Goal: Transaction & Acquisition: Purchase product/service

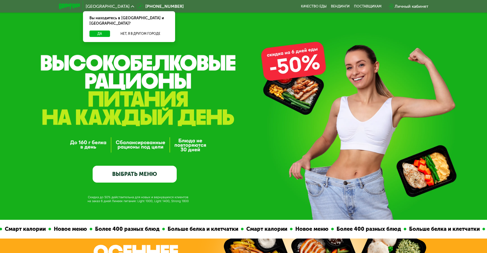
click at [148, 177] on link "ВЫБРАТЬ МЕНЮ" at bounding box center [135, 174] width 84 height 17
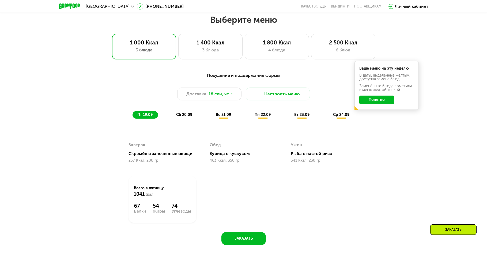
scroll to position [425, 0]
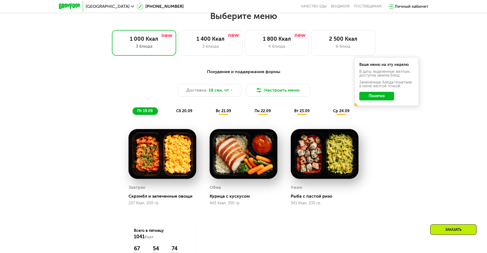
click at [131, 7] on icon at bounding box center [132, 6] width 3 height 3
click at [139, 31] on button "Нет, я в другом городе" at bounding box center [140, 34] width 56 height 6
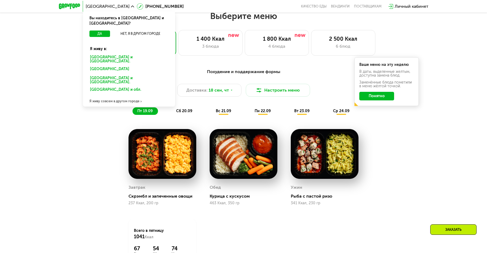
click at [110, 54] on div "[GEOGRAPHIC_DATA] и [GEOGRAPHIC_DATA]." at bounding box center [129, 59] width 86 height 11
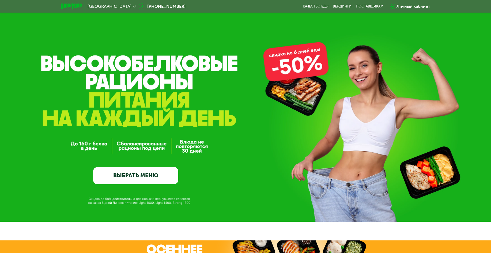
click at [159, 167] on link "ВЫБРАТЬ МЕНЮ" at bounding box center [135, 175] width 85 height 17
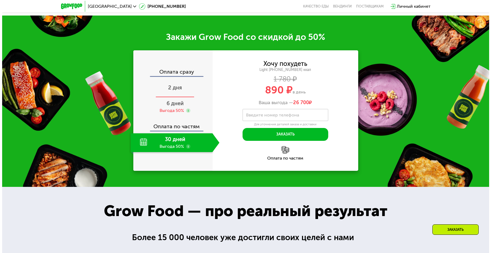
scroll to position [402, 0]
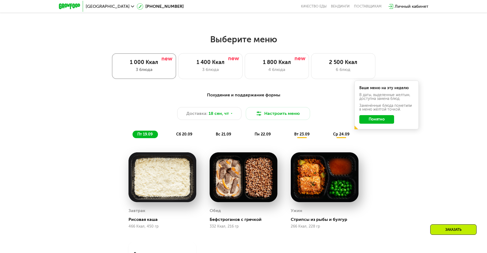
click at [153, 70] on div "3 блюда" at bounding box center [144, 69] width 53 height 6
click at [273, 119] on button "Настроить меню" at bounding box center [278, 113] width 64 height 13
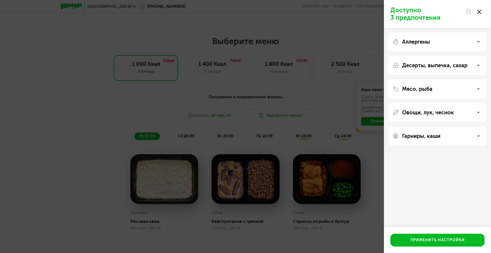
click at [418, 91] on p "Мясо, рыба" at bounding box center [417, 89] width 30 height 6
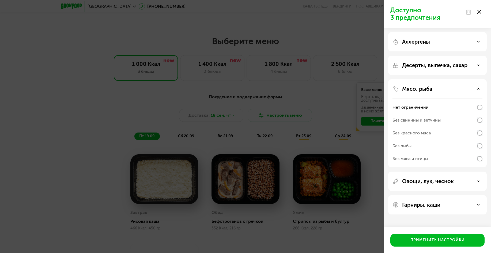
click at [415, 134] on div "Без красного мяса" at bounding box center [412, 133] width 38 height 6
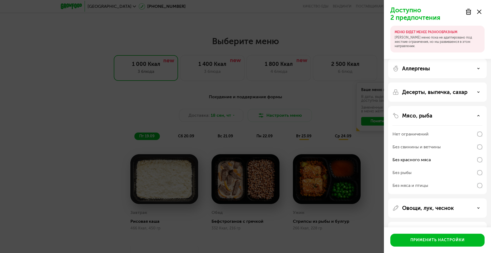
click at [428, 208] on p "Овощи, лук, чеснок" at bounding box center [428, 208] width 52 height 6
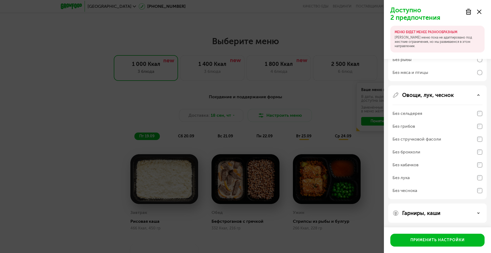
scroll to position [114, 0]
click at [414, 187] on div "Без чеснока" at bounding box center [405, 190] width 25 height 6
click at [408, 178] on div "Без лука" at bounding box center [401, 177] width 17 height 6
click at [431, 210] on p "Гарниры, каши" at bounding box center [421, 212] width 38 height 6
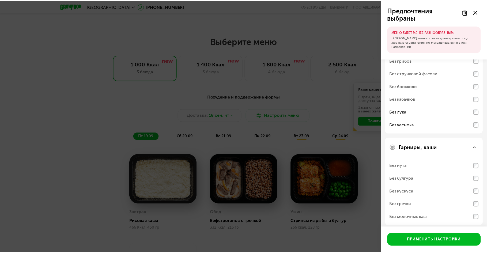
scroll to position [183, 0]
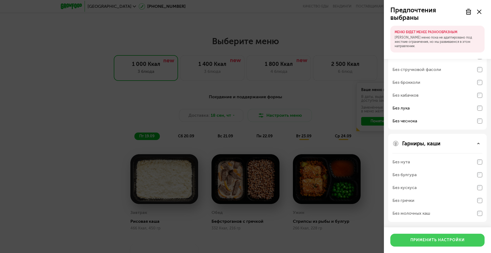
click at [459, 239] on div "Применить настройки" at bounding box center [437, 240] width 54 height 5
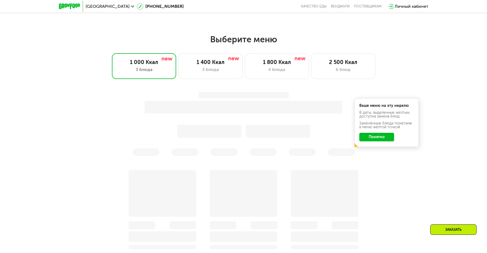
click at [375, 139] on button "Понятно" at bounding box center [376, 137] width 35 height 9
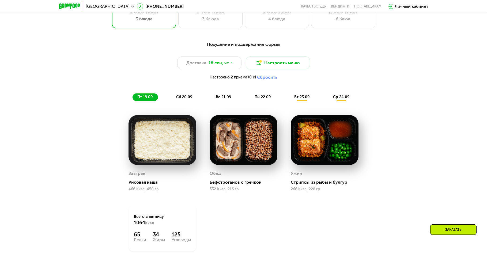
scroll to position [455, 0]
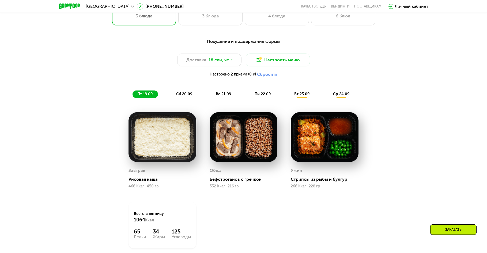
click at [182, 95] on span "сб 20.09" at bounding box center [184, 94] width 16 height 5
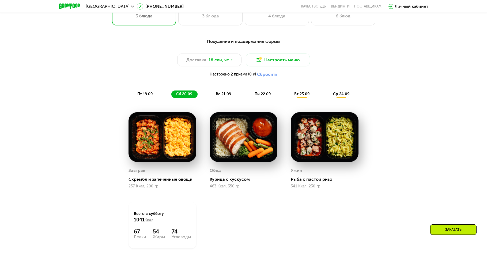
click at [225, 96] on span "вс 21.09" at bounding box center [223, 94] width 15 height 5
click at [266, 96] on span "пн 22.09" at bounding box center [263, 94] width 16 height 5
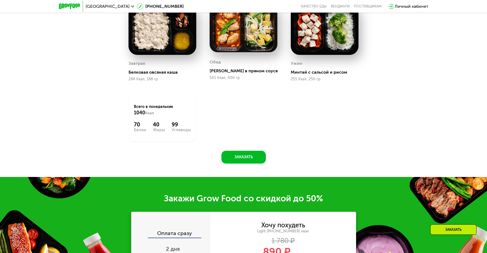
scroll to position [669, 0]
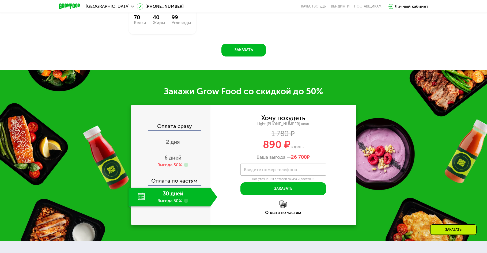
click at [173, 161] on span "6 дней" at bounding box center [172, 157] width 17 height 6
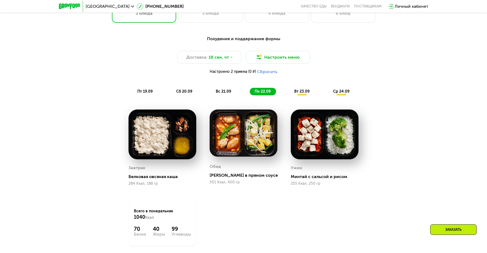
scroll to position [455, 0]
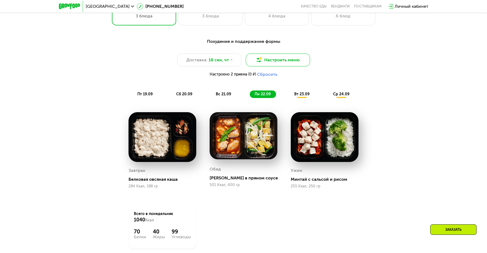
click at [282, 61] on button "Настроить меню" at bounding box center [278, 60] width 64 height 13
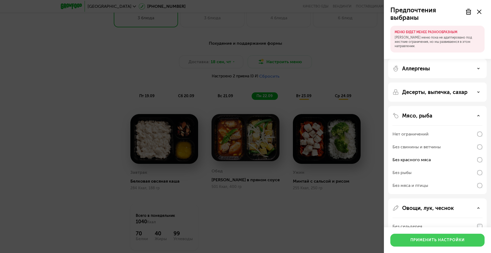
click at [436, 239] on div "Применить настройки" at bounding box center [437, 240] width 54 height 5
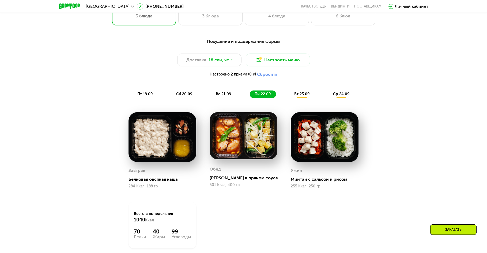
click at [145, 96] on span "пт 19.09" at bounding box center [144, 94] width 15 height 5
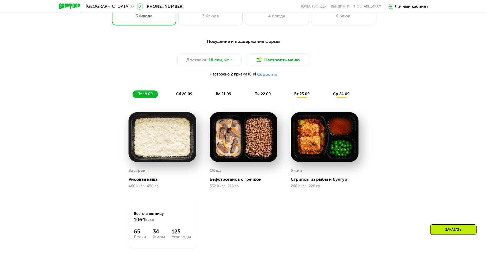
click at [181, 96] on span "сб 20.09" at bounding box center [184, 94] width 16 height 5
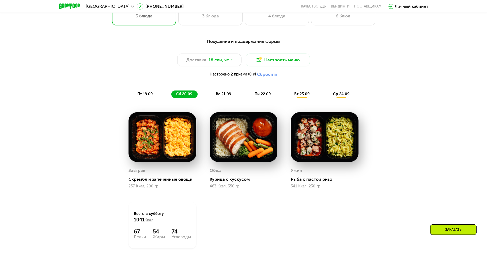
click at [224, 96] on span "вс 21.09" at bounding box center [223, 94] width 15 height 5
click at [230, 96] on span "вс 21.09" at bounding box center [223, 94] width 15 height 5
click at [265, 95] on span "пн 22.09" at bounding box center [263, 94] width 16 height 5
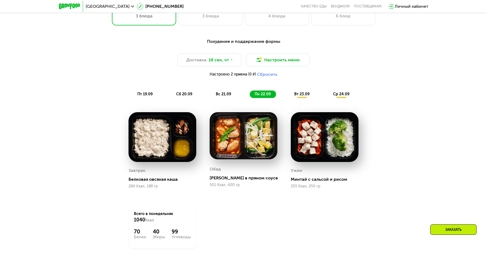
click at [297, 96] on span "вт 23.09" at bounding box center [301, 94] width 15 height 5
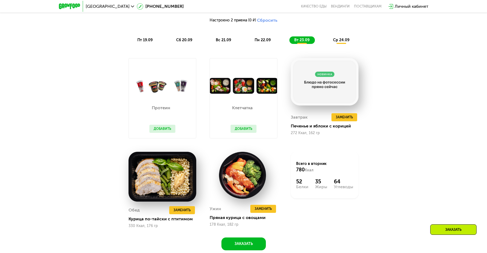
scroll to position [509, 0]
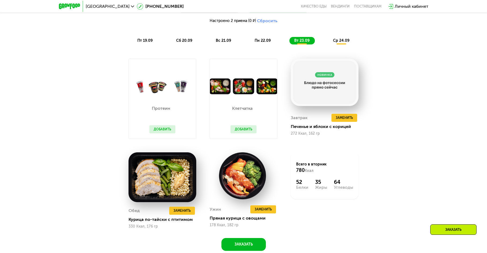
click at [244, 129] on button "Добавить" at bounding box center [244, 129] width 26 height 8
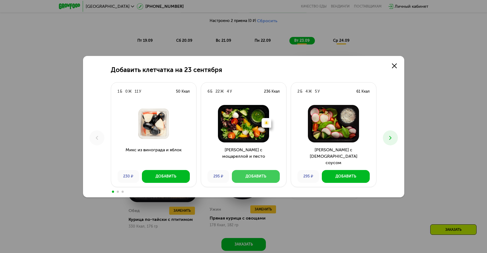
click at [257, 177] on div "Добавить" at bounding box center [256, 176] width 21 height 5
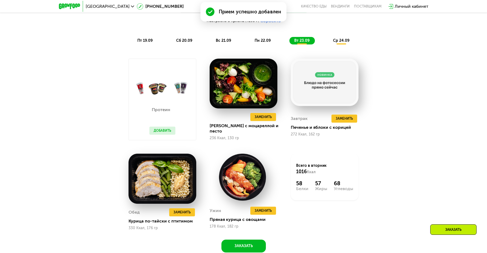
click at [342, 42] on span "ср 24.09" at bounding box center [341, 40] width 16 height 5
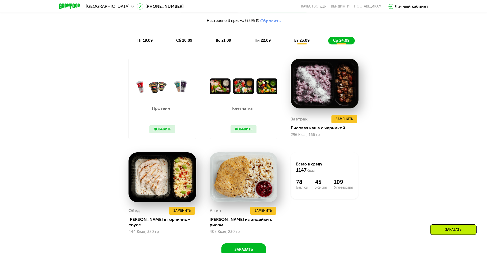
click at [246, 131] on button "Добавить" at bounding box center [244, 129] width 26 height 8
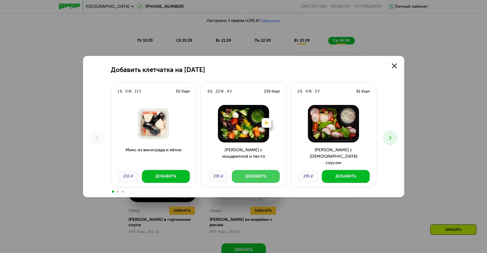
click at [257, 174] on div "Добавить" at bounding box center [256, 176] width 21 height 5
